Goal: Find specific page/section: Find specific page/section

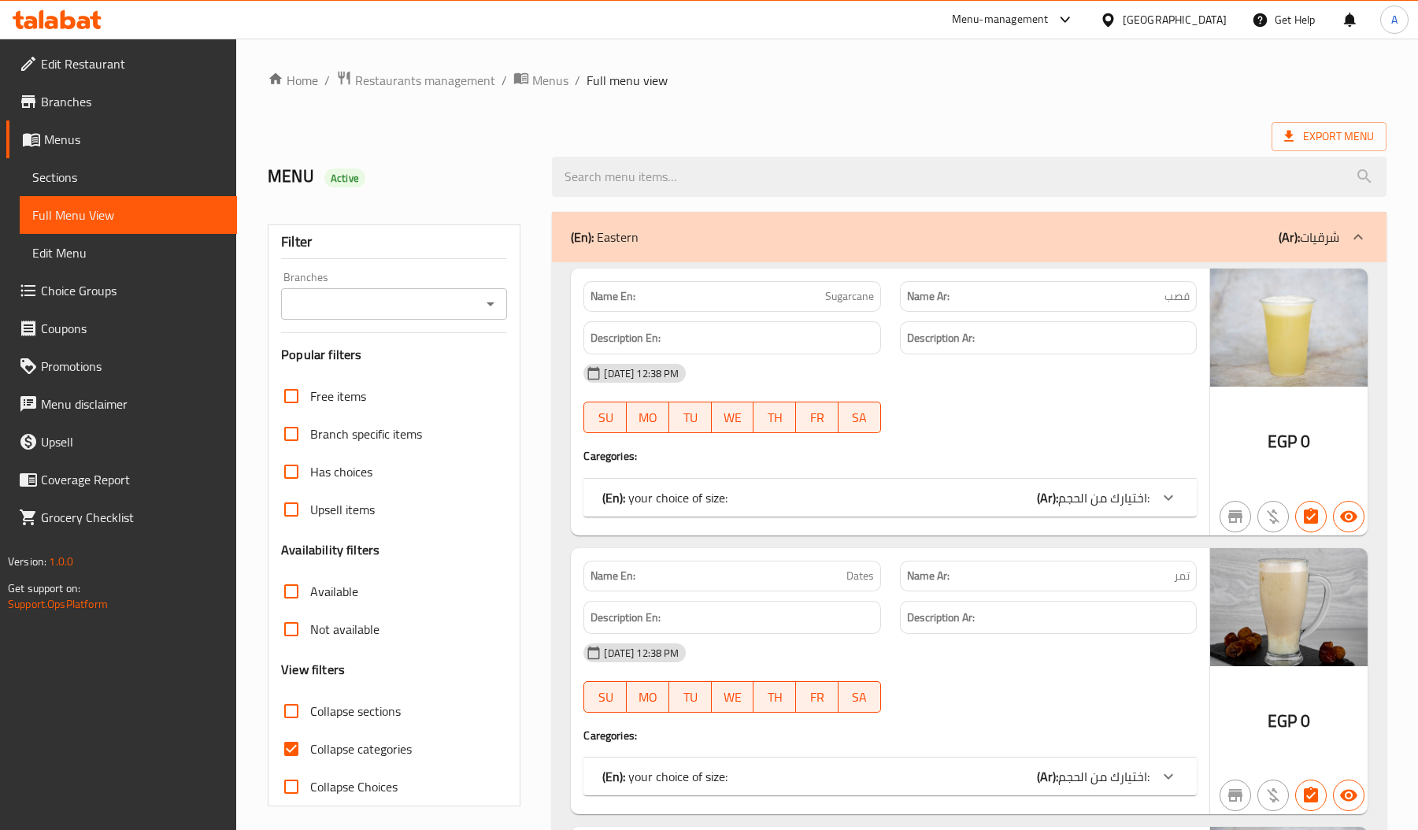
click at [1116, 13] on icon at bounding box center [1108, 20] width 17 height 17
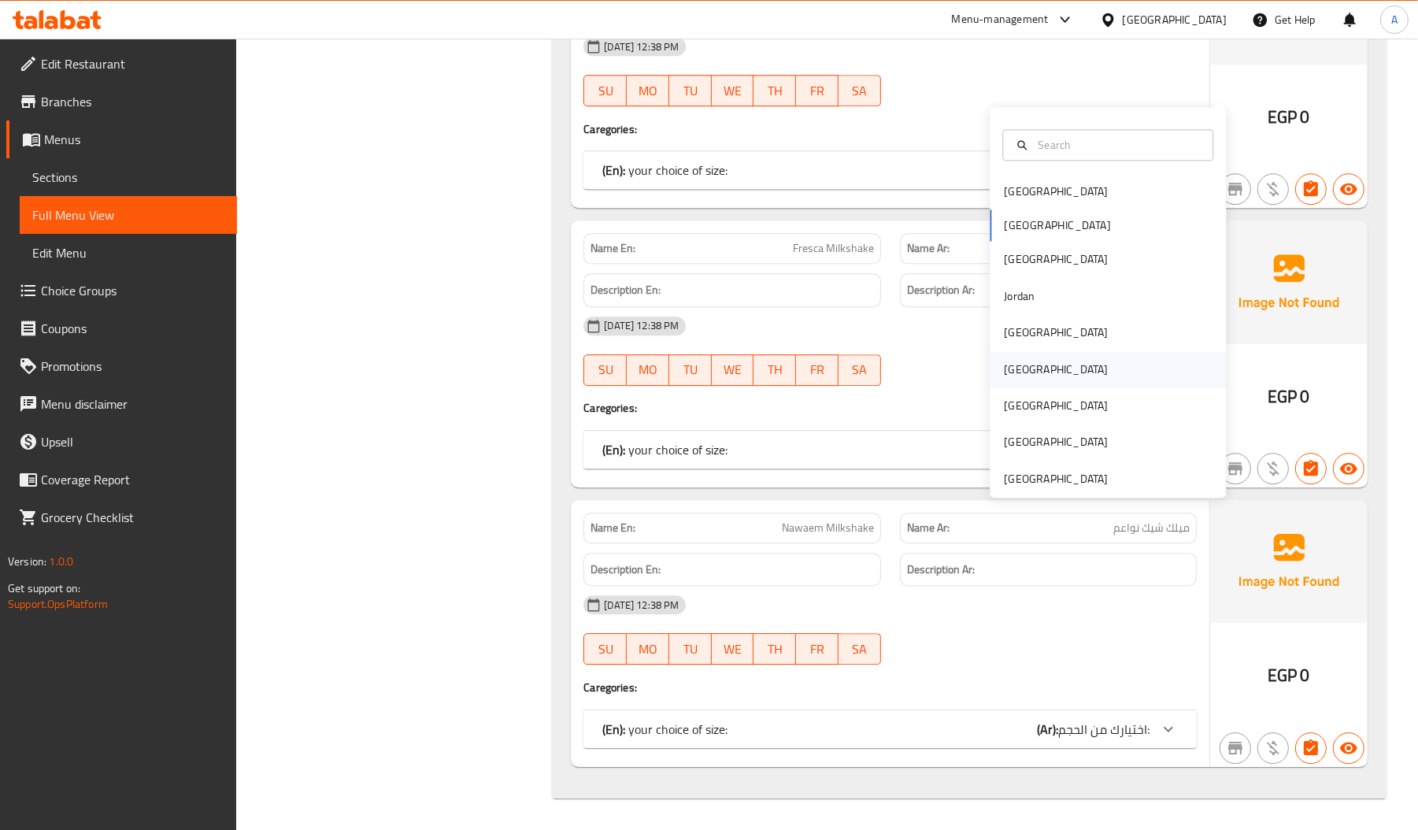
click at [1004, 361] on div "[GEOGRAPHIC_DATA]" at bounding box center [1056, 369] width 104 height 17
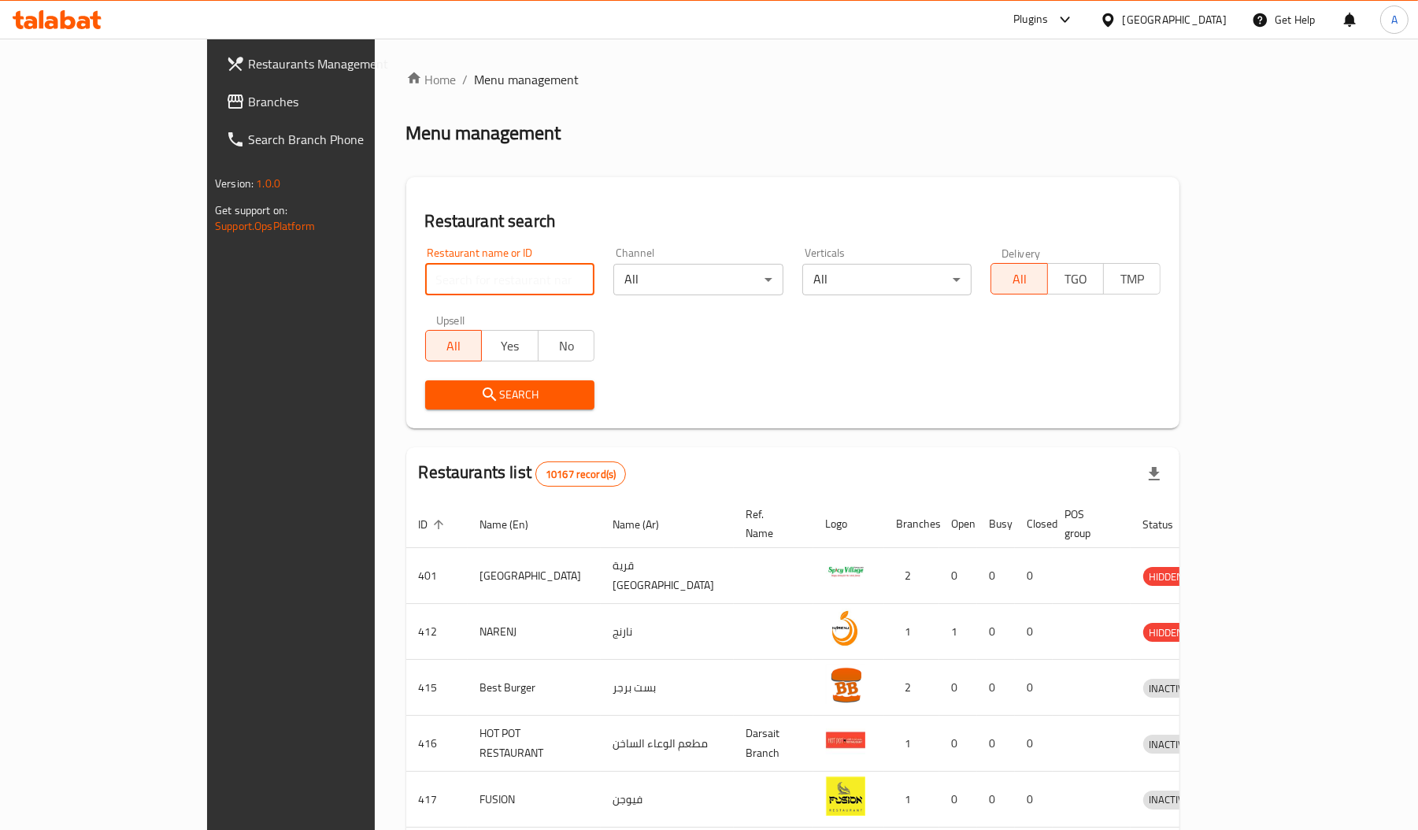
paste input "773194"
click at [425, 286] on input "773194" at bounding box center [510, 279] width 170 height 31
type input "773194"
click at [248, 92] on span "Branches" at bounding box center [339, 101] width 183 height 19
